Goal: Find contact information: Find contact information

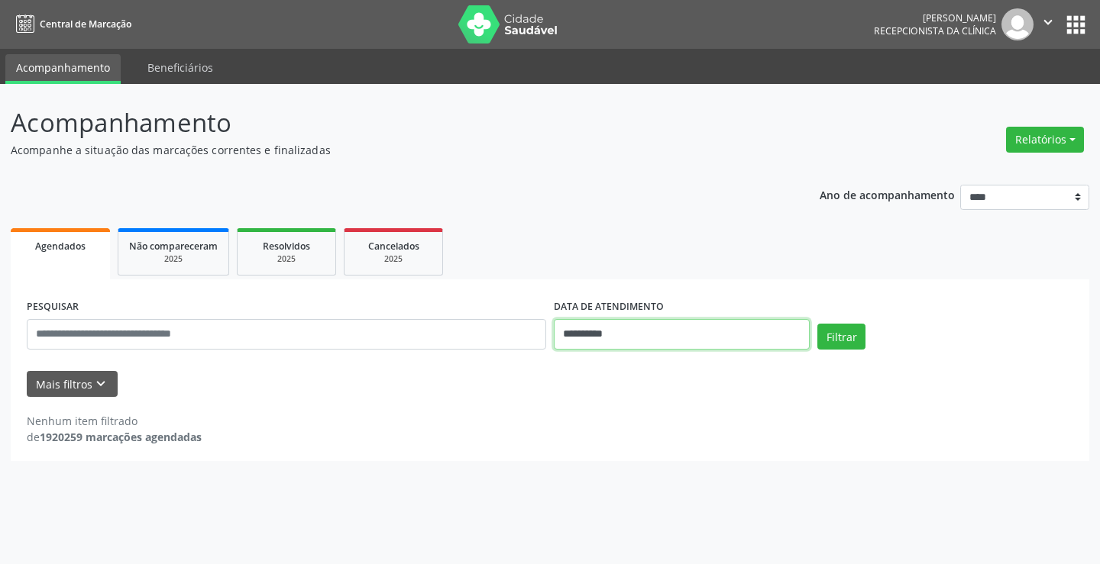
click at [607, 345] on input "**********" at bounding box center [682, 334] width 256 height 31
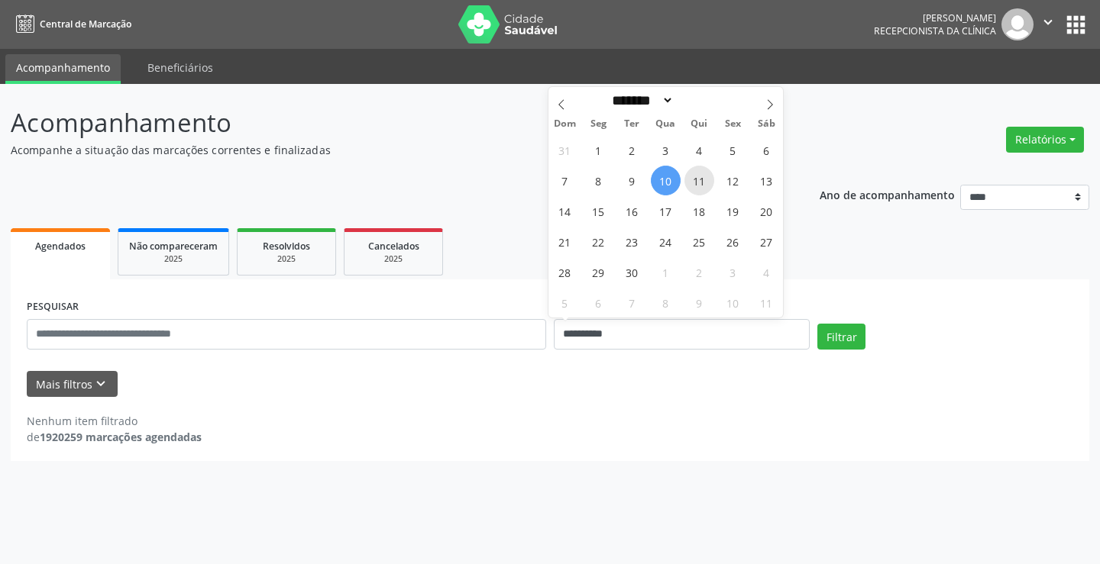
click at [693, 190] on span "11" at bounding box center [699, 181] width 30 height 30
type input "**********"
click at [693, 190] on span "11" at bounding box center [699, 181] width 30 height 30
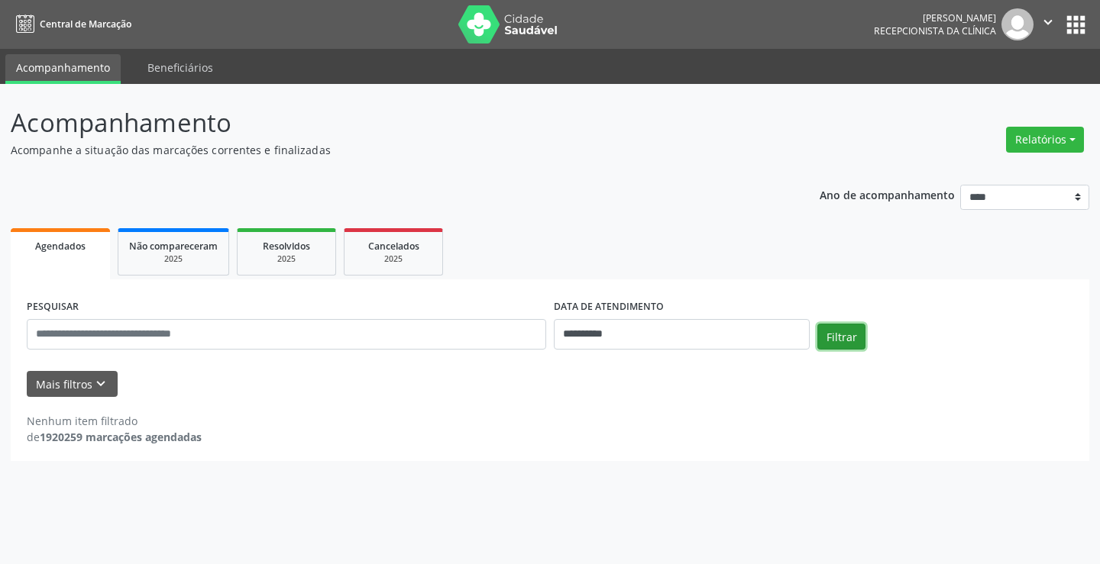
click at [843, 335] on button "Filtrar" at bounding box center [841, 337] width 48 height 26
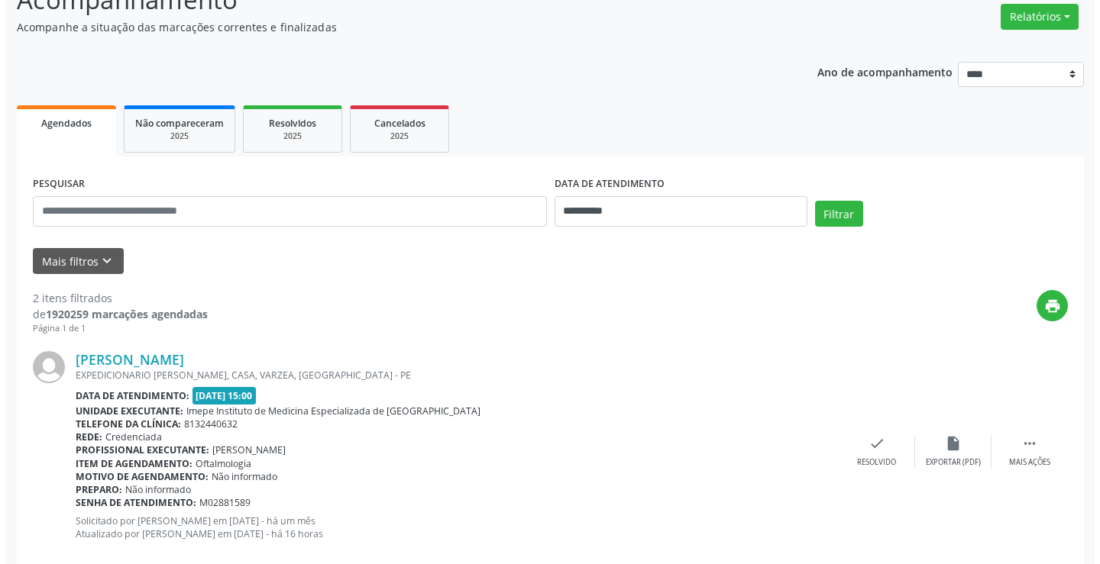
scroll to position [306, 0]
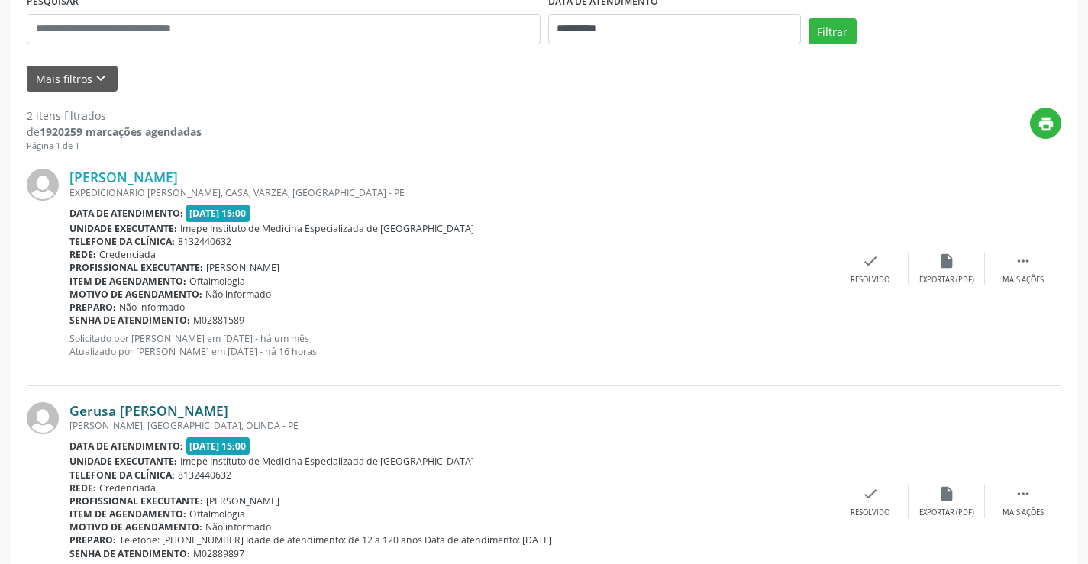
click at [167, 412] on link "Gerusa [PERSON_NAME]" at bounding box center [149, 411] width 159 height 17
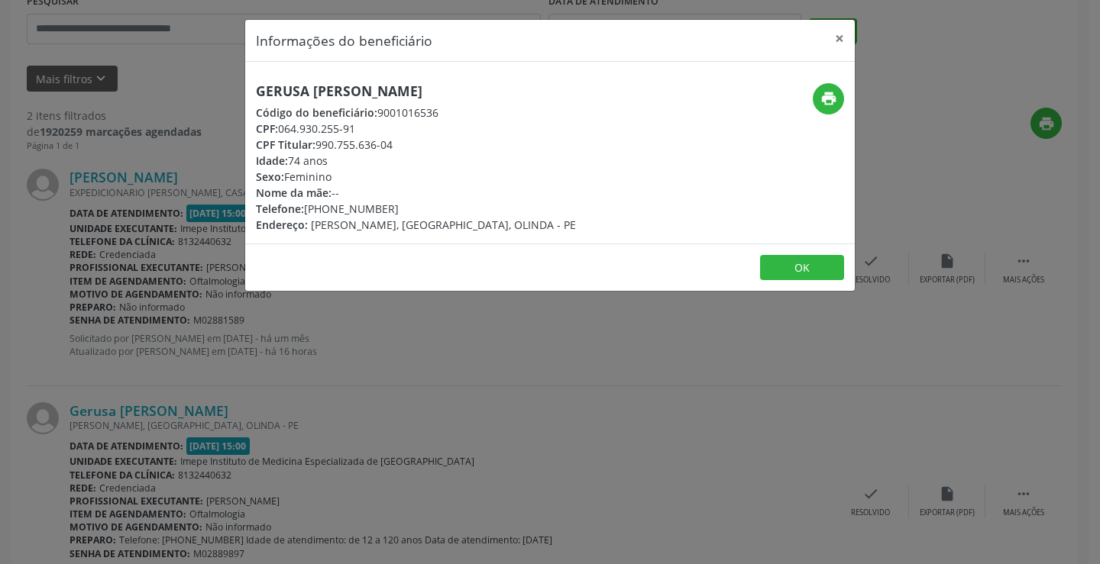
drag, startPoint x: 253, startPoint y: 89, endPoint x: 460, endPoint y: 100, distance: 207.3
click at [460, 100] on div "Gerusa [PERSON_NAME] Código do beneficiário: 9001016536 CPF: 064.930.255-91 CPF…" at bounding box center [448, 158] width 406 height 150
copy h5 "Gerusa [PERSON_NAME]"
drag, startPoint x: 329, startPoint y: 208, endPoint x: 388, endPoint y: 210, distance: 58.9
click at [388, 210] on div "Telefone: [PHONE_NUMBER]" at bounding box center [416, 209] width 320 height 16
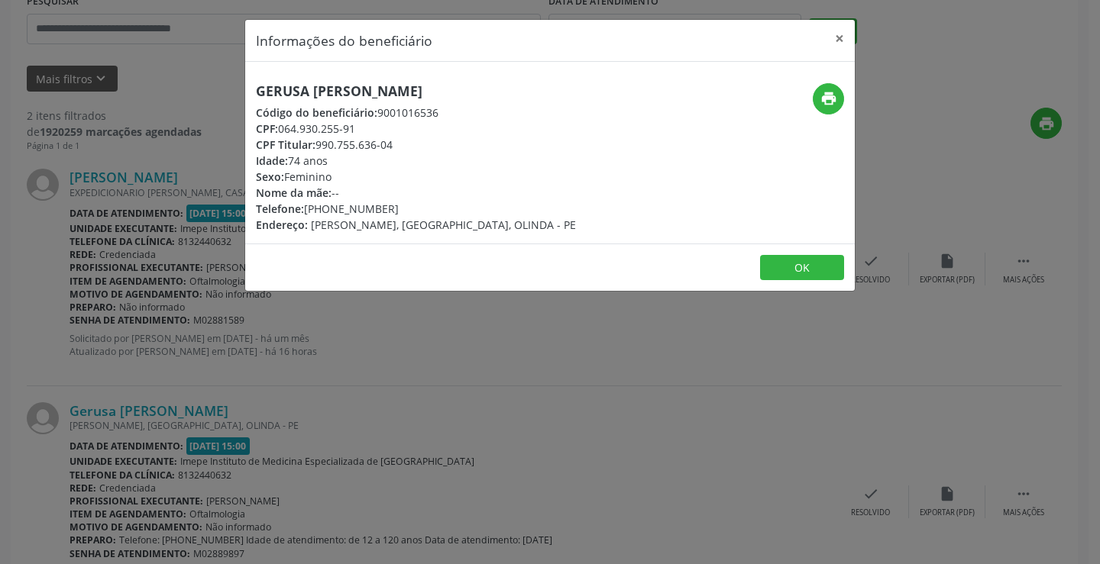
copy div "99676-4794"
click at [454, 447] on div "Informações do beneficiário × Gerusa [PERSON_NAME] Código do beneficiário: 9001…" at bounding box center [550, 282] width 1100 height 564
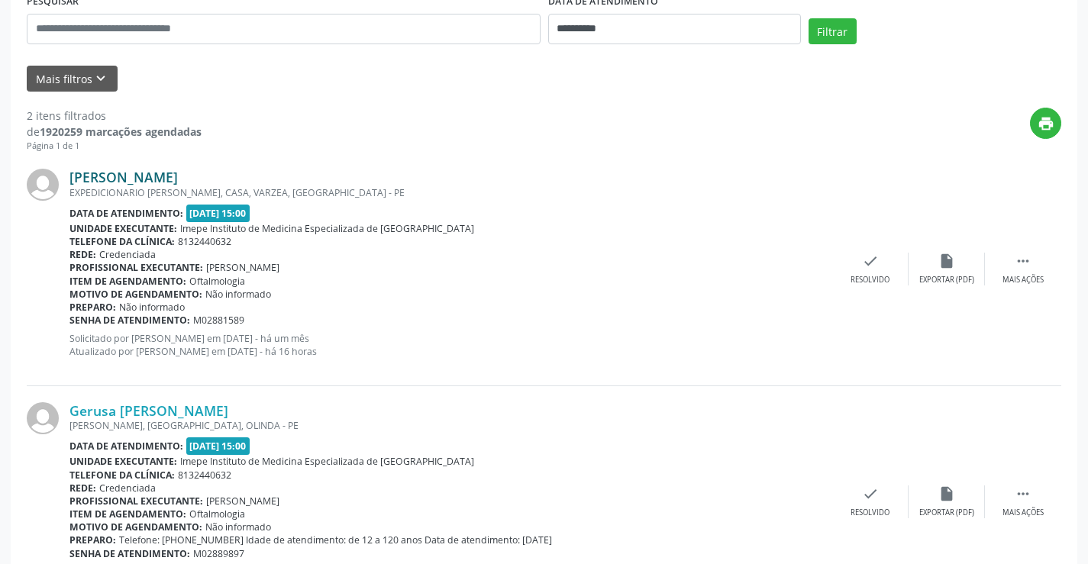
click at [138, 173] on link "[PERSON_NAME]" at bounding box center [124, 177] width 108 height 17
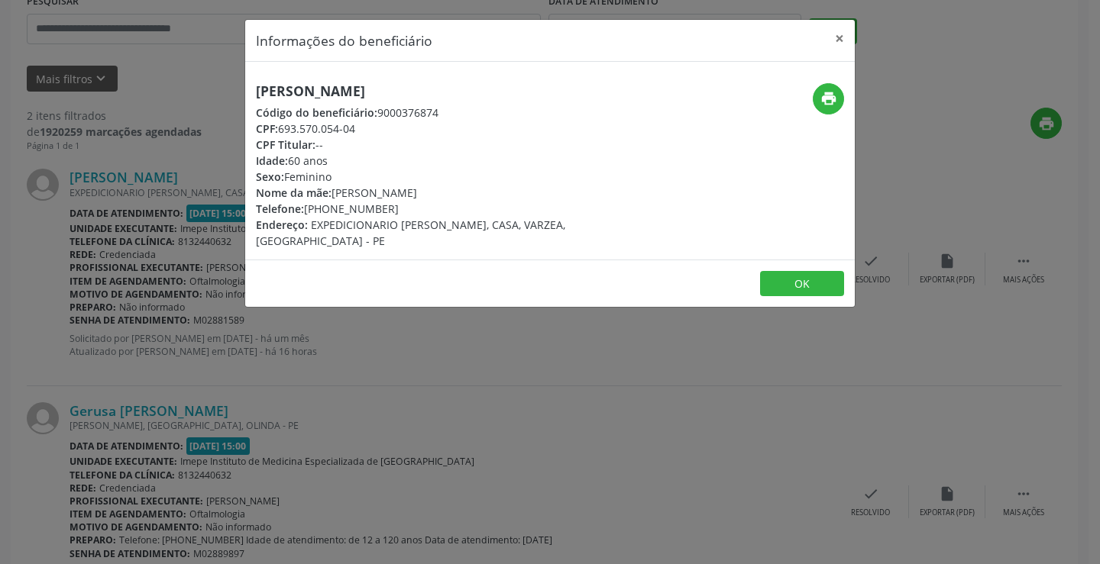
drag, startPoint x: 252, startPoint y: 92, endPoint x: 598, endPoint y: 89, distance: 346.0
click at [598, 89] on div "[PERSON_NAME] Código do beneficiário: 9000376874 CPF: 693.570.054-04 CPF Titula…" at bounding box center [448, 166] width 406 height 166
copy h5 "[PERSON_NAME]"
drag, startPoint x: 329, startPoint y: 207, endPoint x: 390, endPoint y: 210, distance: 60.4
click at [390, 210] on div "Telefone: [PHONE_NUMBER]" at bounding box center [448, 209] width 385 height 16
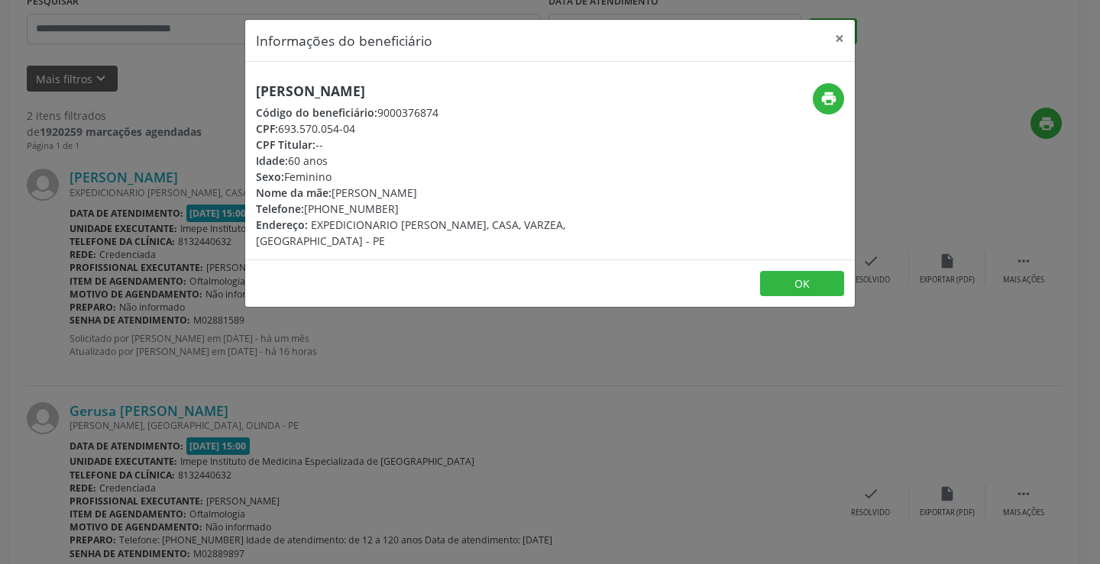
copy div "99812-1982"
